Goal: Task Accomplishment & Management: Manage account settings

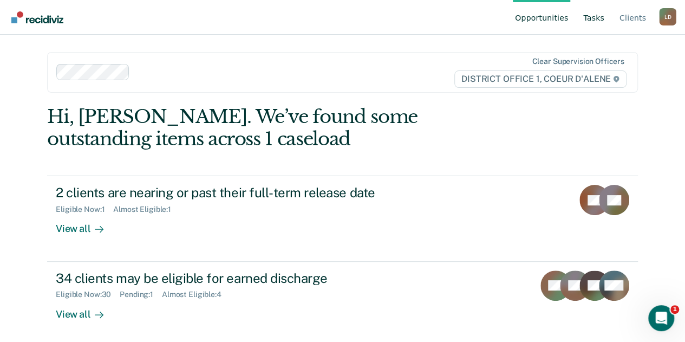
click at [601, 19] on link "Tasks" at bounding box center [593, 17] width 25 height 35
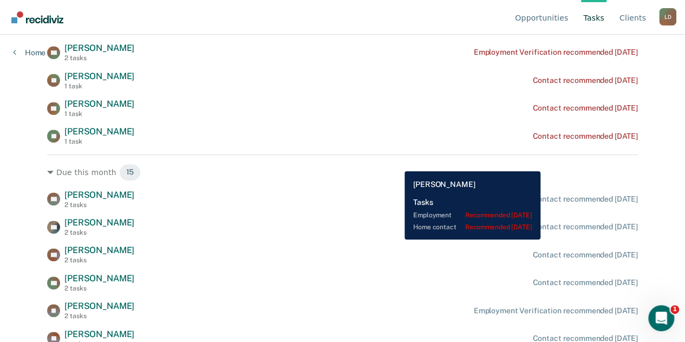
scroll to position [379, 0]
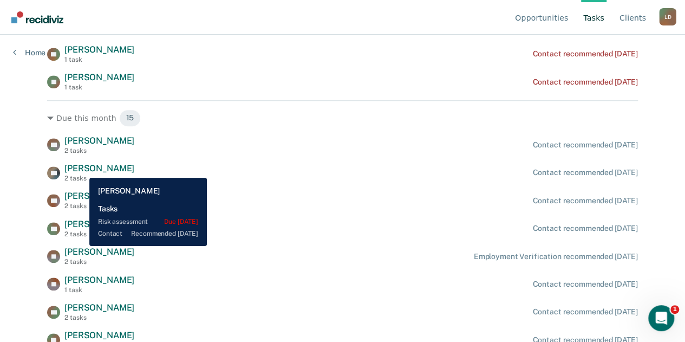
click at [81, 169] on span "[PERSON_NAME]" at bounding box center [99, 168] width 70 height 10
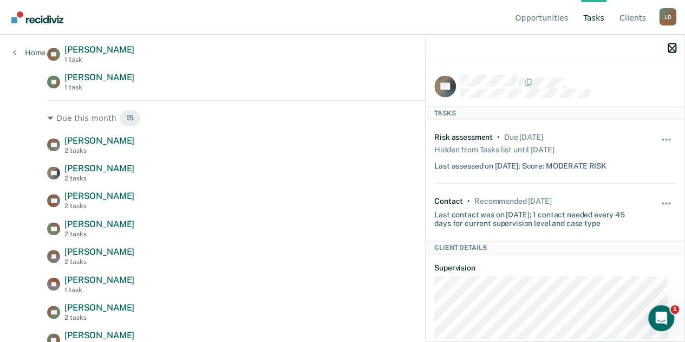
click at [672, 47] on icon "button" at bounding box center [672, 48] width 8 height 8
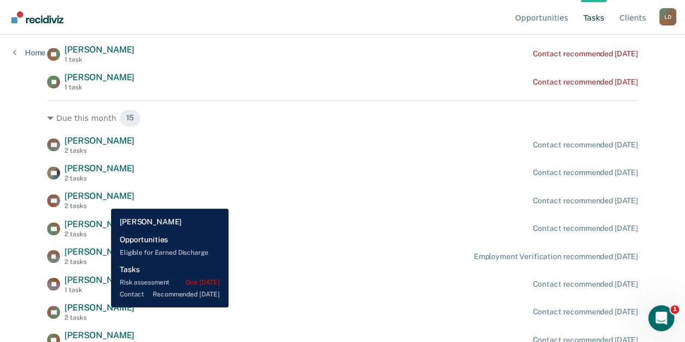
click at [103, 200] on span "[PERSON_NAME]" at bounding box center [99, 196] width 70 height 10
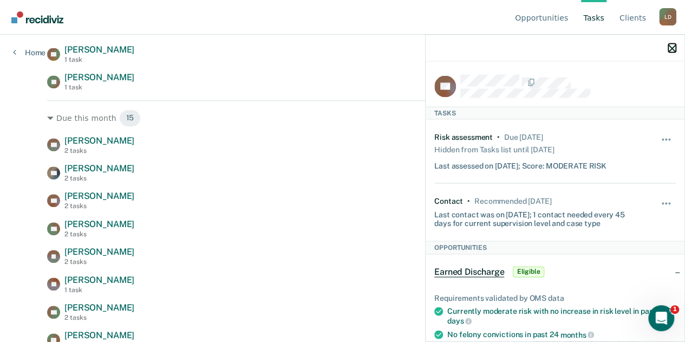
click at [671, 48] on icon "button" at bounding box center [672, 48] width 8 height 8
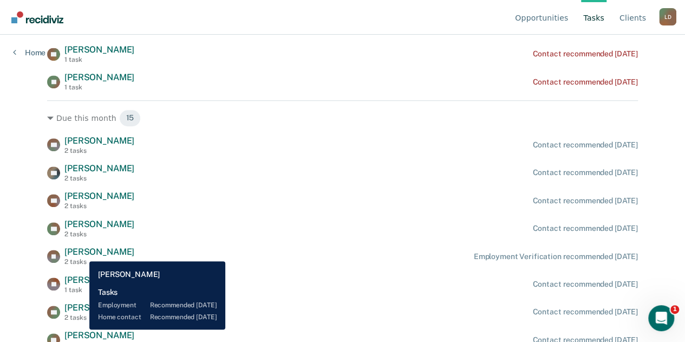
click at [81, 253] on span "[PERSON_NAME]" at bounding box center [99, 251] width 70 height 10
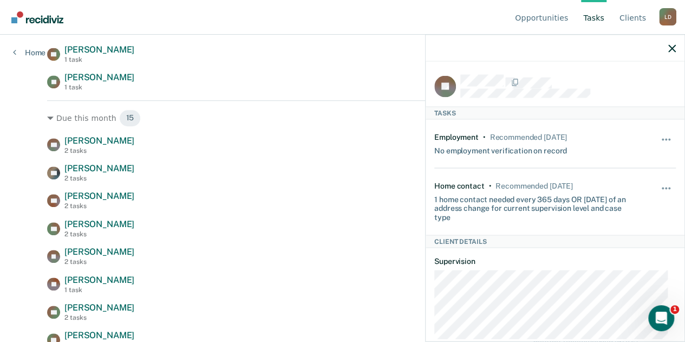
scroll to position [160, 0]
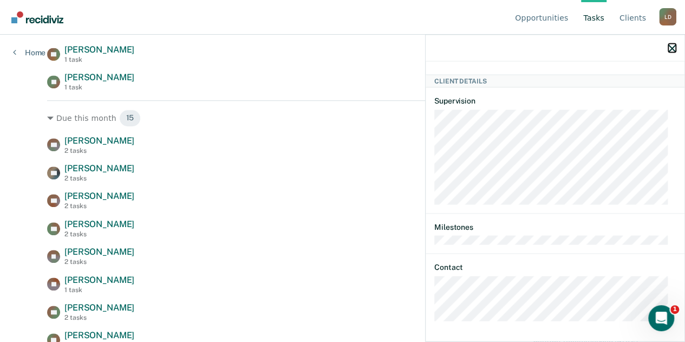
click at [673, 50] on icon "button" at bounding box center [672, 48] width 8 height 8
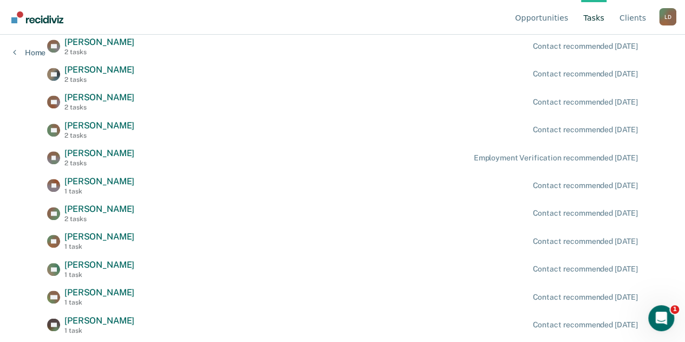
scroll to position [526, 0]
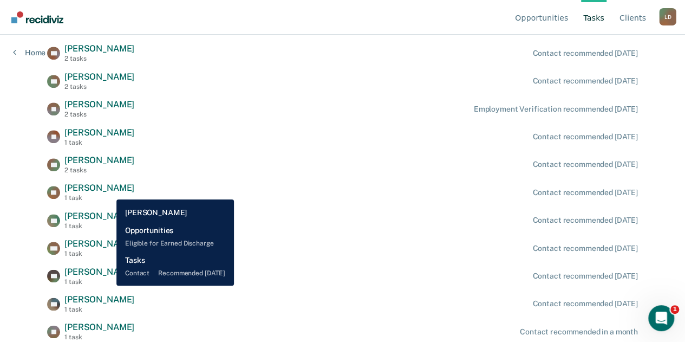
click at [108, 191] on span "[PERSON_NAME]" at bounding box center [99, 187] width 70 height 10
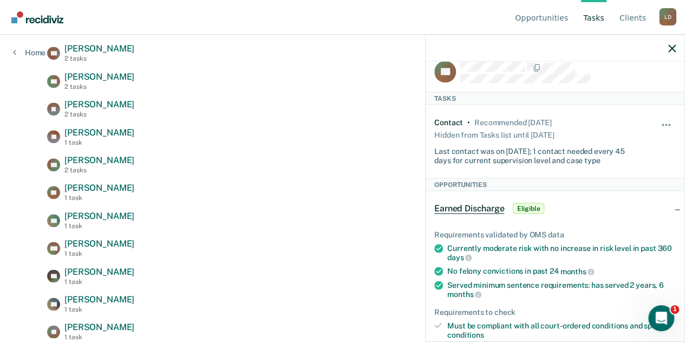
scroll to position [0, 0]
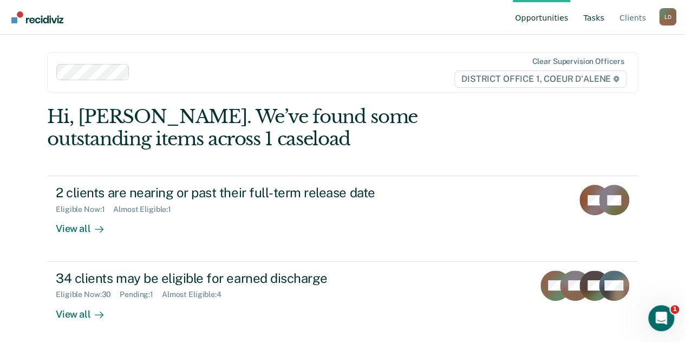
click at [597, 17] on link "Tasks" at bounding box center [593, 17] width 25 height 35
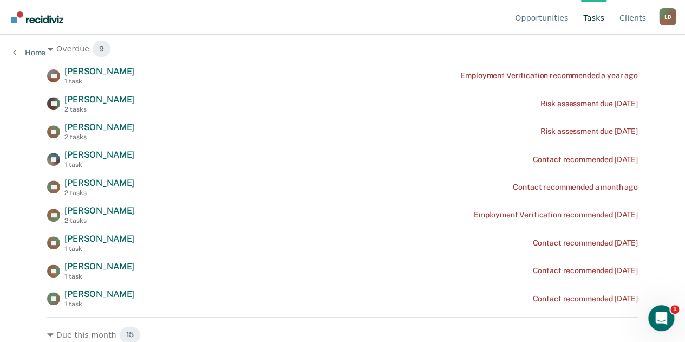
scroll to position [271, 0]
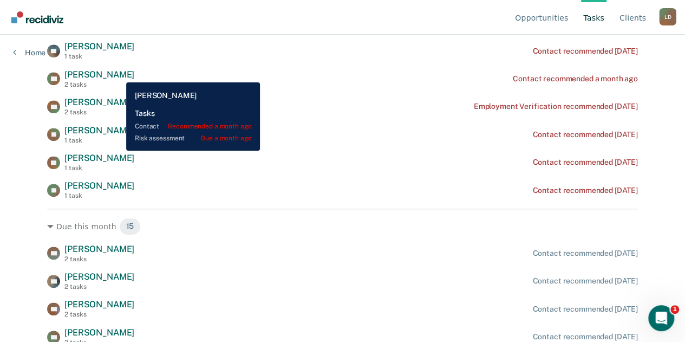
click at [118, 74] on span "[PERSON_NAME]" at bounding box center [99, 74] width 70 height 10
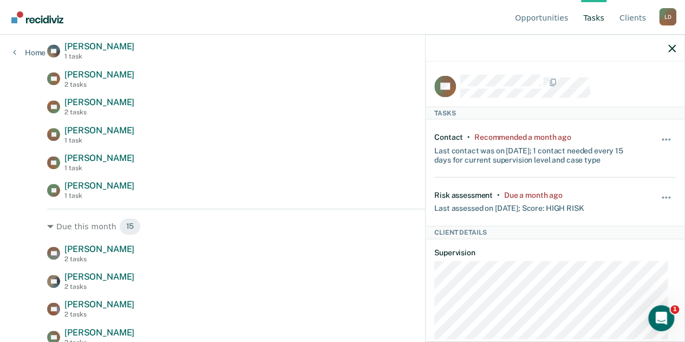
click at [606, 90] on div at bounding box center [567, 86] width 215 height 23
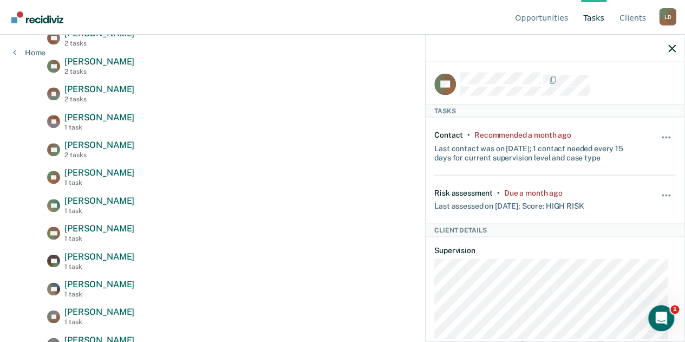
scroll to position [0, 0]
